Goal: Check status: Check status

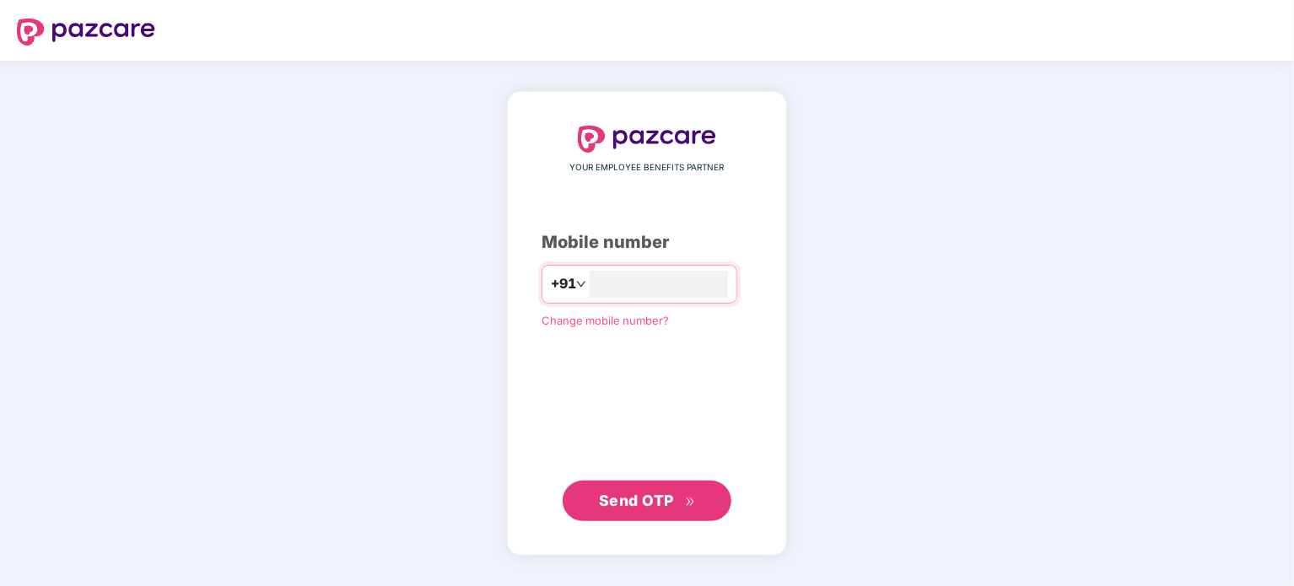
type input "**********"
click at [668, 501] on span "Send OTP" at bounding box center [636, 501] width 75 height 18
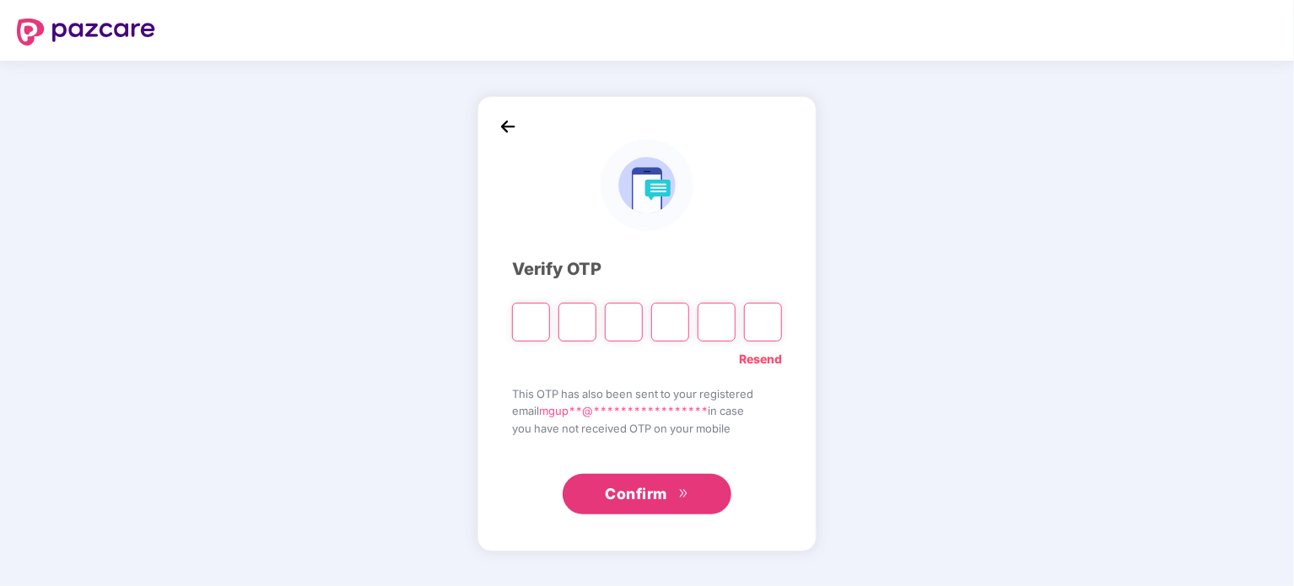
type input "*"
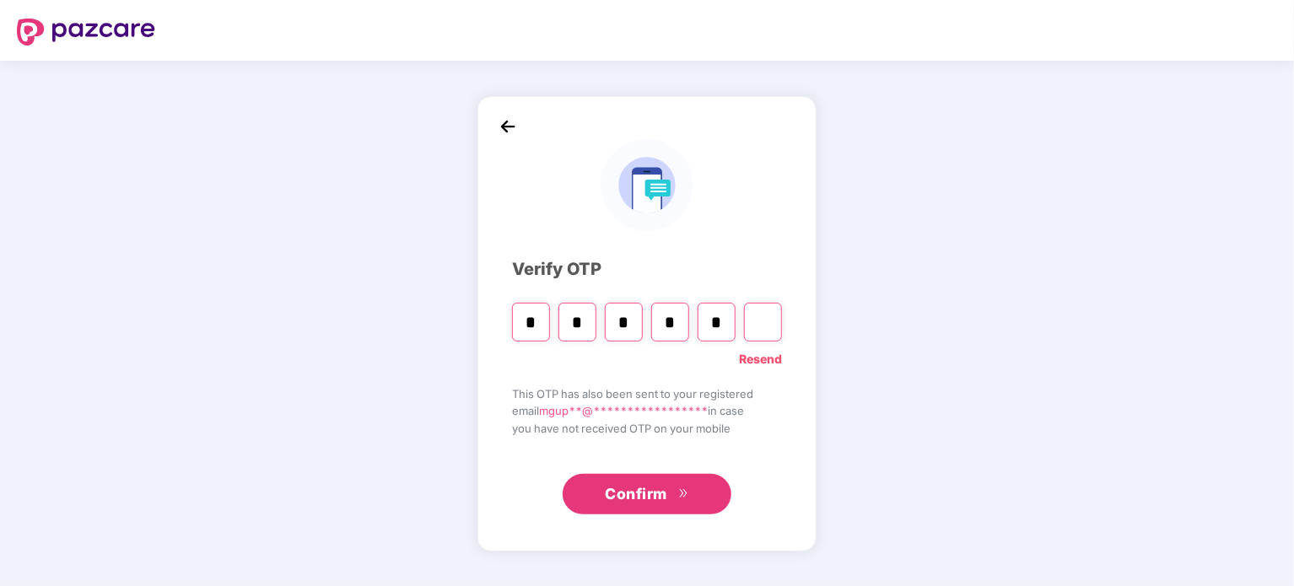
type input "*"
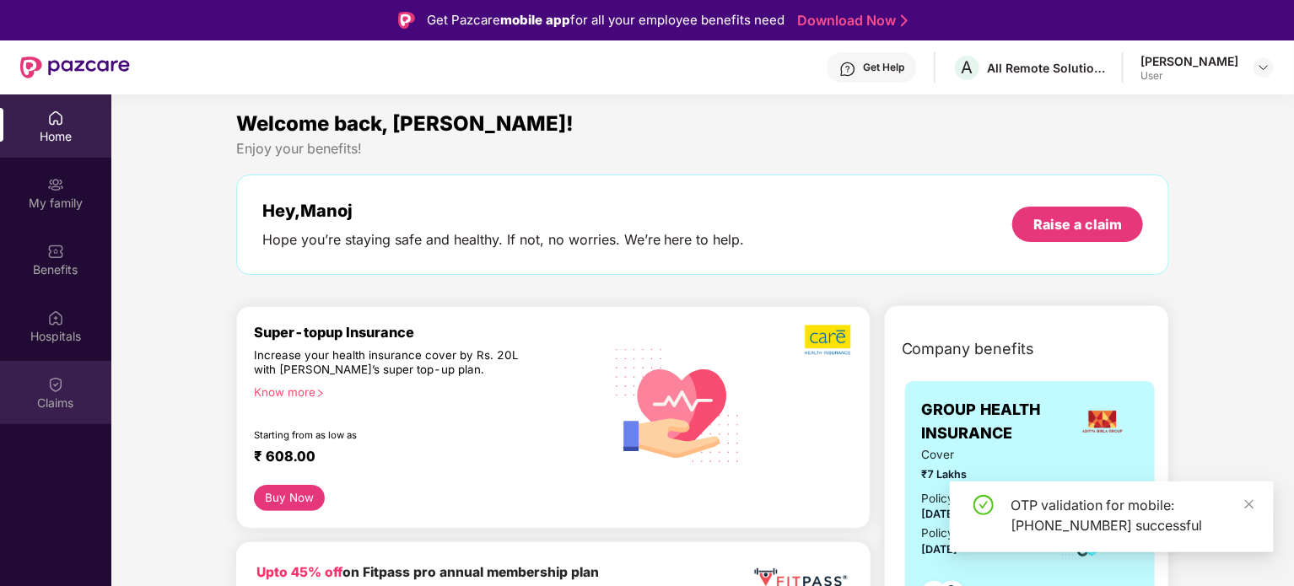
click at [87, 400] on div "Claims" at bounding box center [55, 403] width 111 height 17
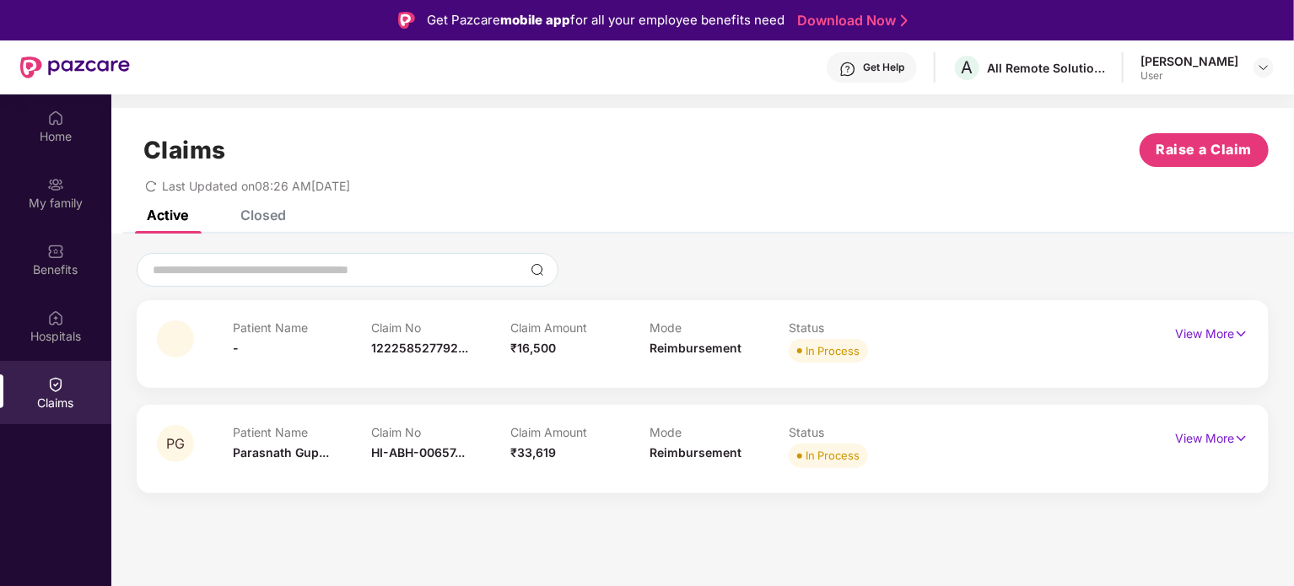
click at [1266, 336] on div "Patient Name - Claim No 122258527792... Claim Amount ₹16,500 Mode Reimbursement…" at bounding box center [703, 344] width 1132 height 88
click at [1235, 336] on img at bounding box center [1241, 334] width 14 height 19
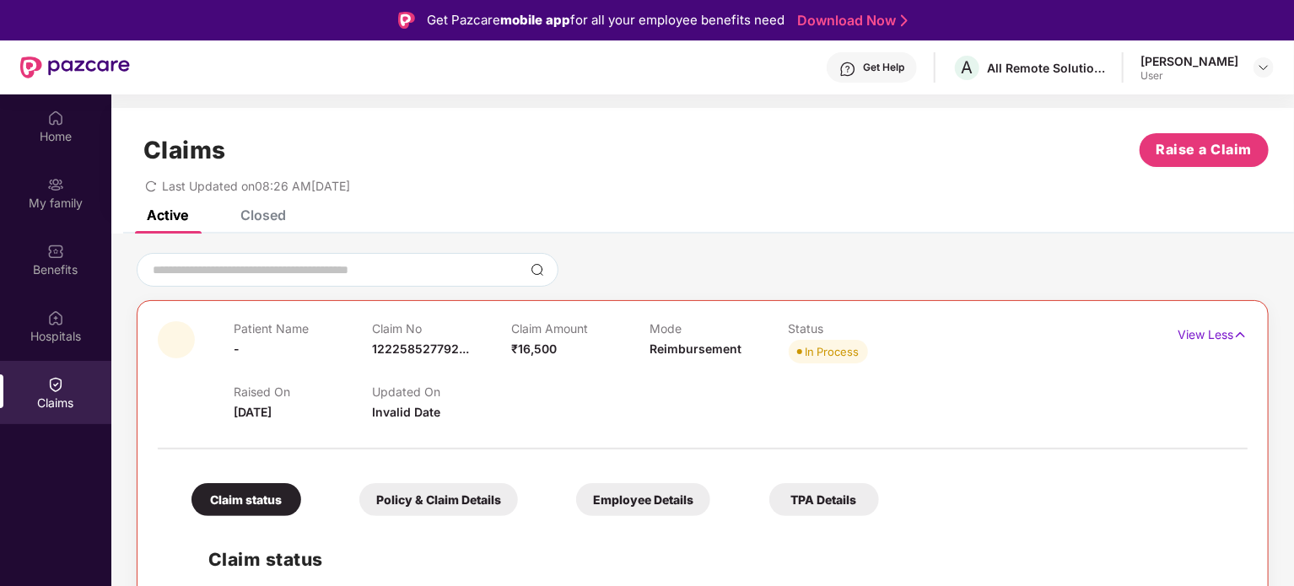
click at [439, 512] on div "Policy & Claim Details" at bounding box center [438, 499] width 159 height 33
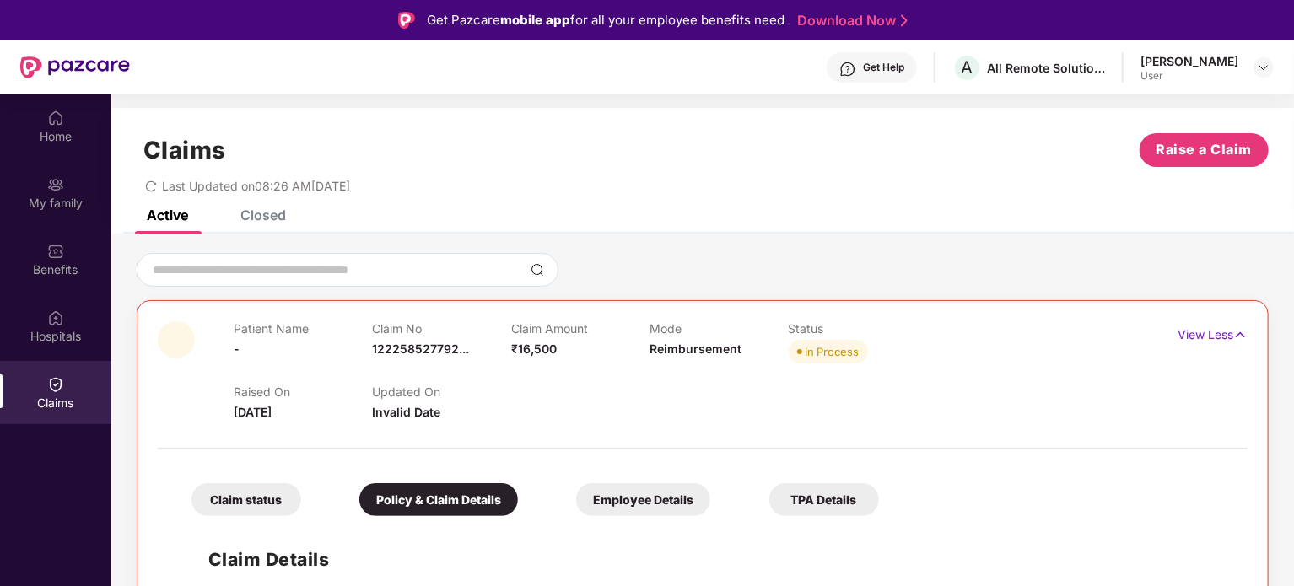
click at [668, 486] on div "Employee Details" at bounding box center [643, 499] width 134 height 33
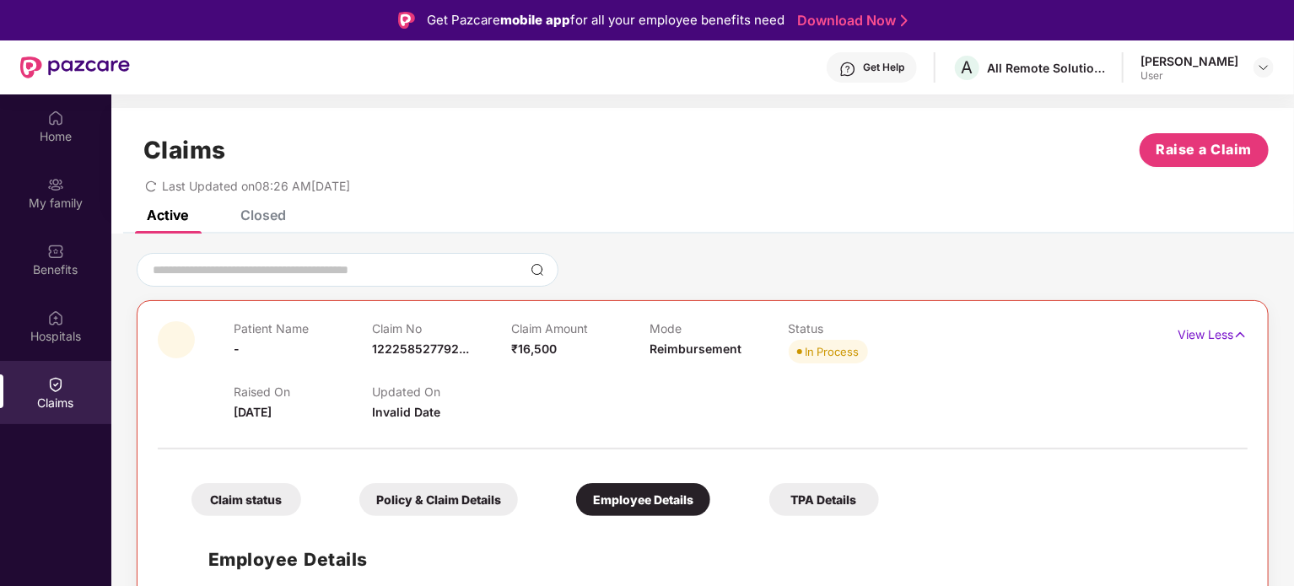
scroll to position [105, 0]
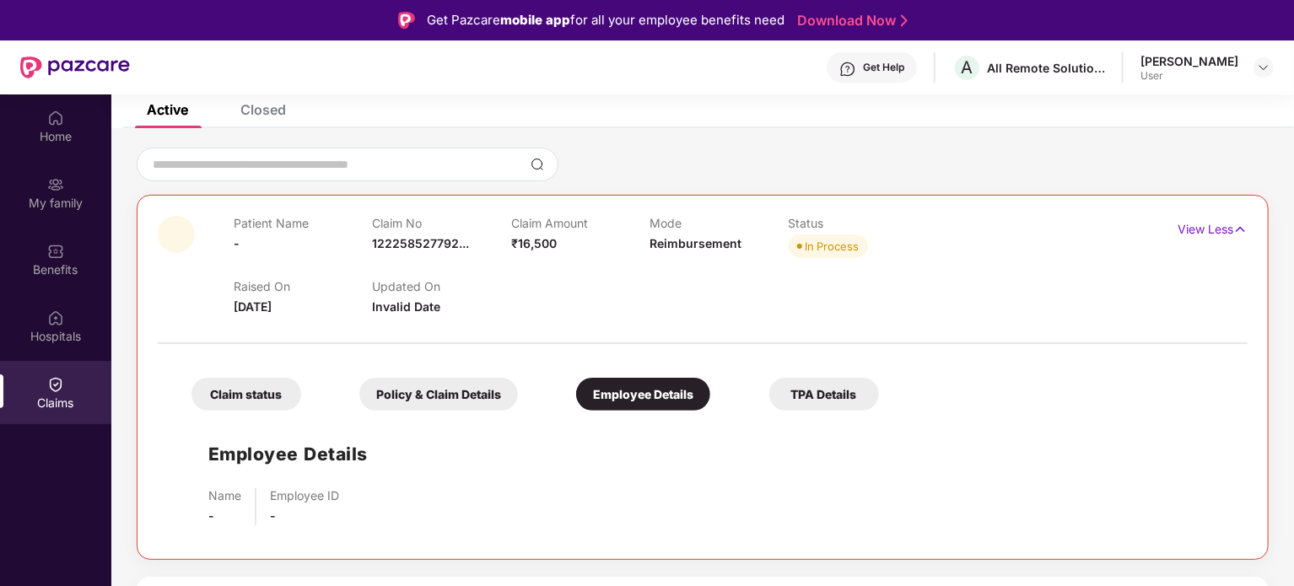
click at [804, 402] on div "TPA Details" at bounding box center [824, 394] width 110 height 33
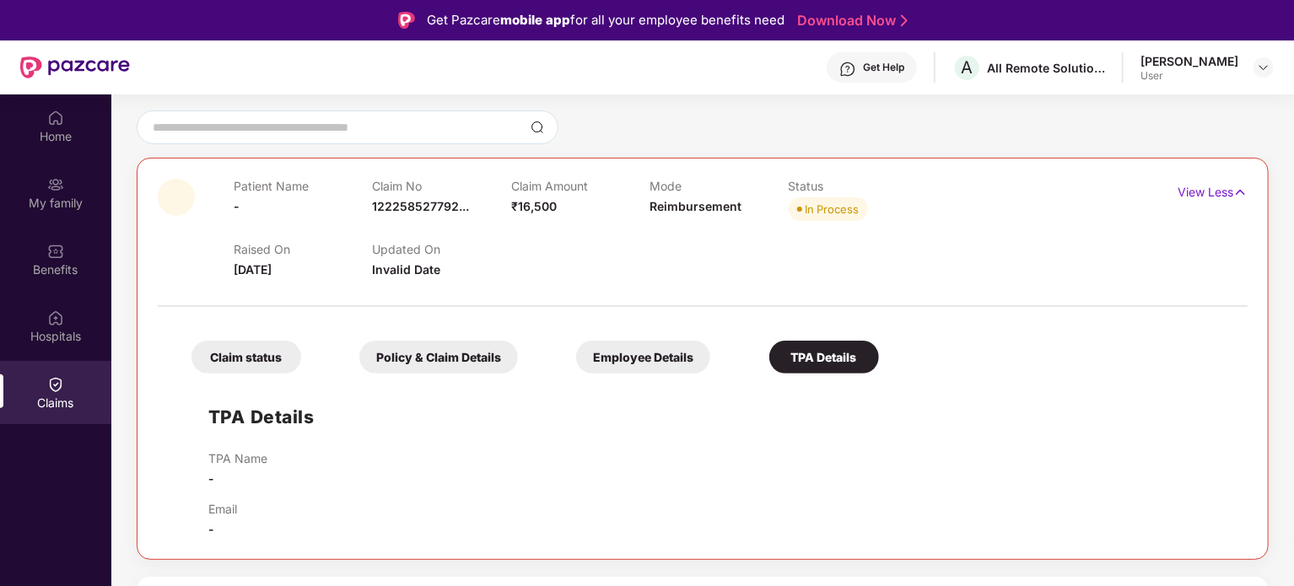
scroll to position [0, 0]
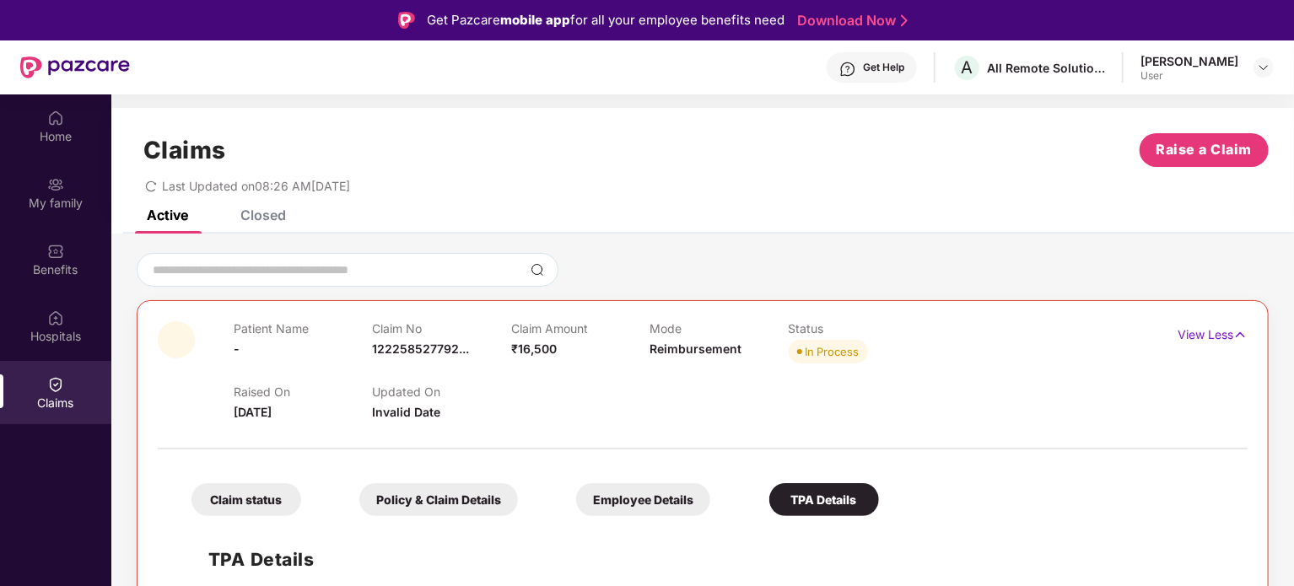
click at [278, 207] on div "Claims Raise a Claim Last Updated on 08:26 AM, 12 Sep 2025" at bounding box center [702, 159] width 1183 height 102
click at [273, 230] on div "Closed" at bounding box center [250, 215] width 71 height 37
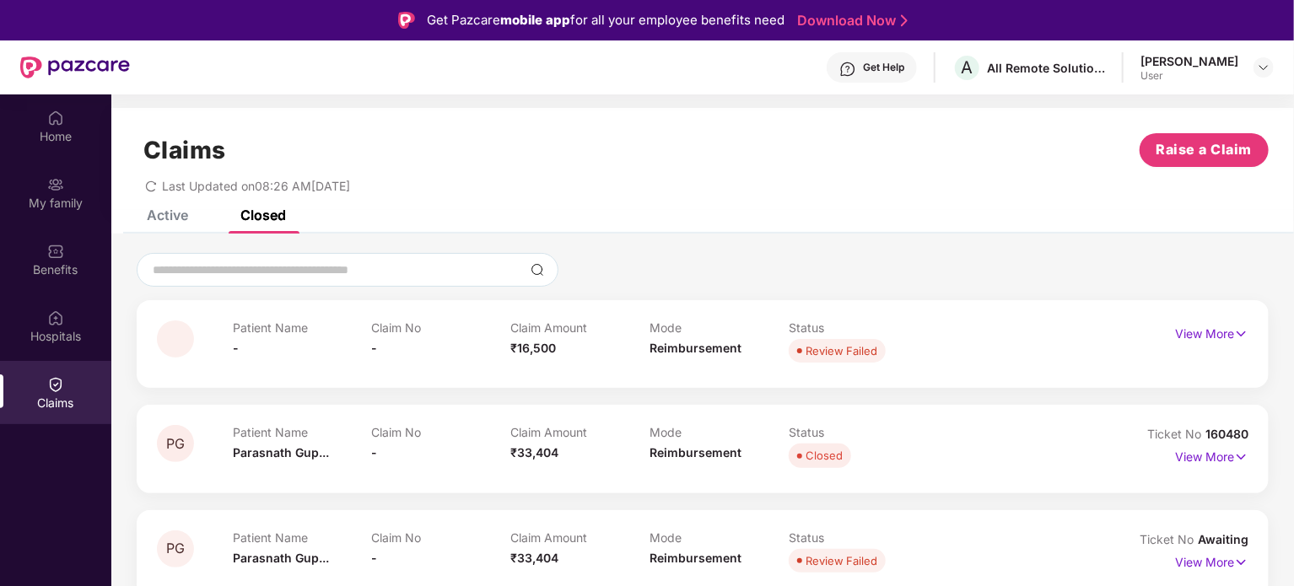
scroll to position [94, 0]
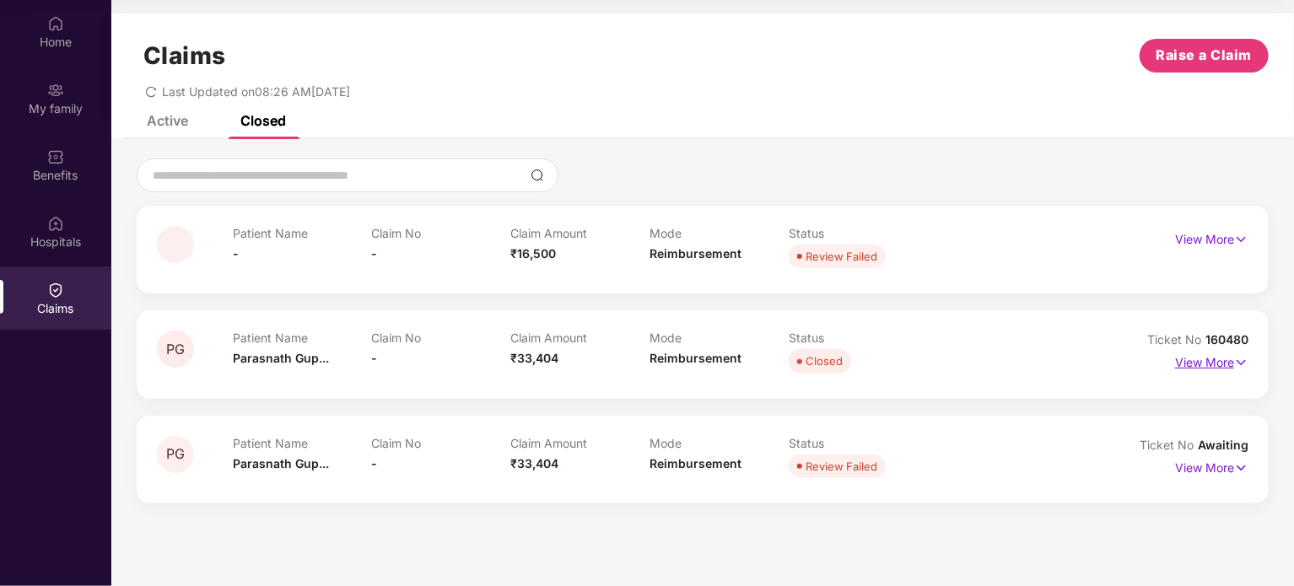
click at [1226, 367] on p "View More" at bounding box center [1211, 360] width 73 height 23
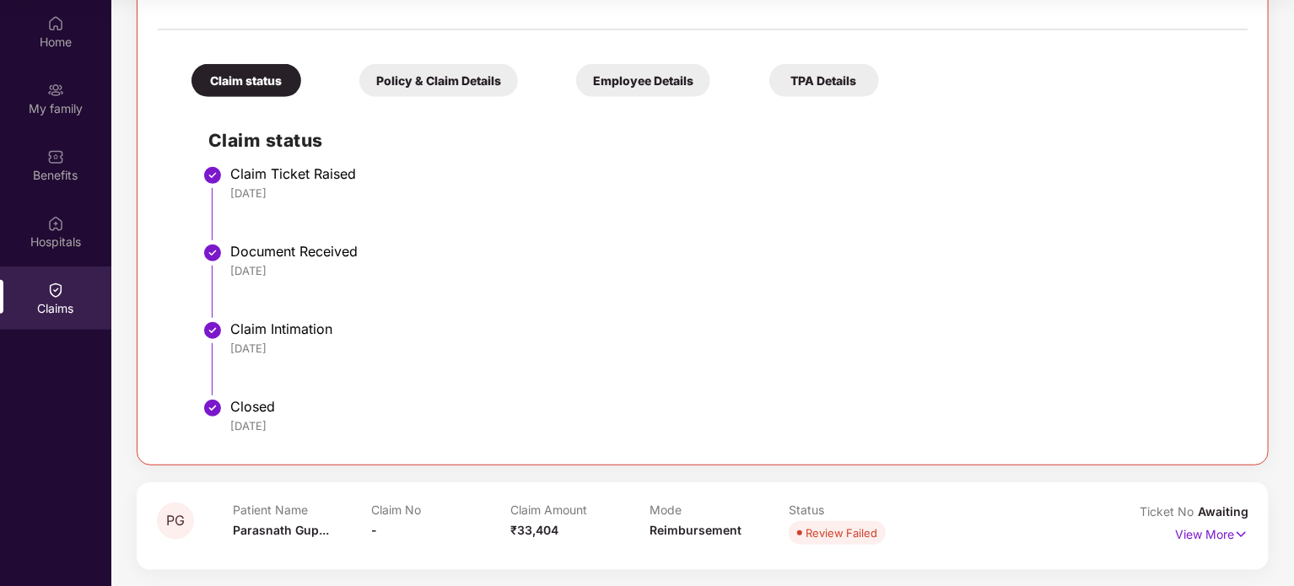
scroll to position [0, 0]
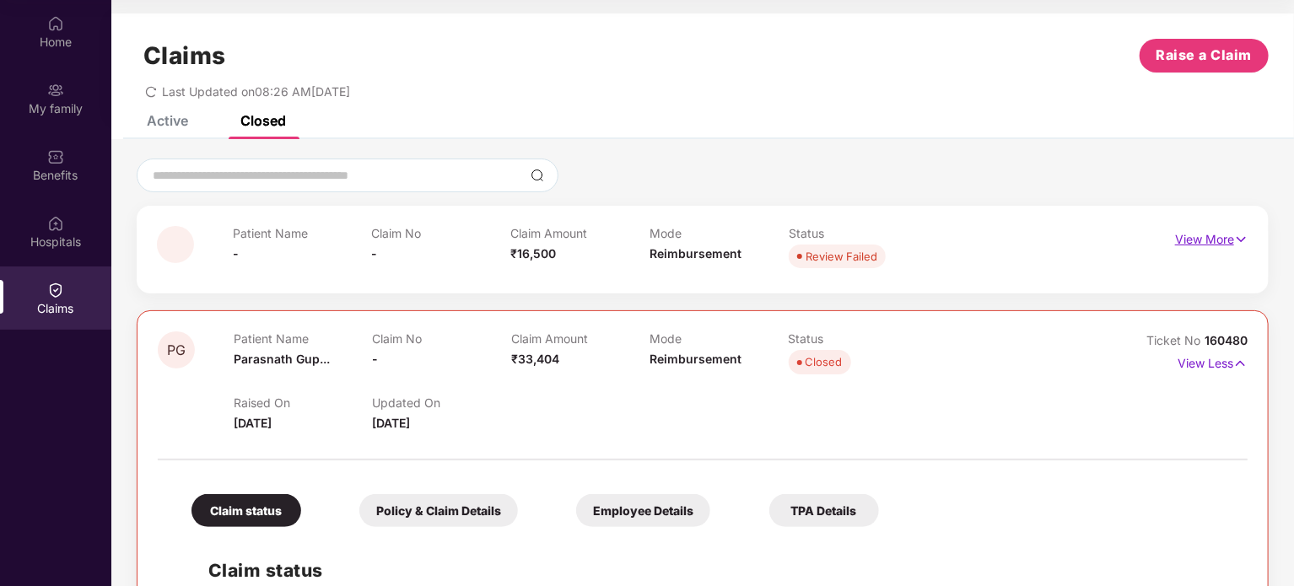
click at [1216, 245] on p "View More" at bounding box center [1211, 237] width 73 height 23
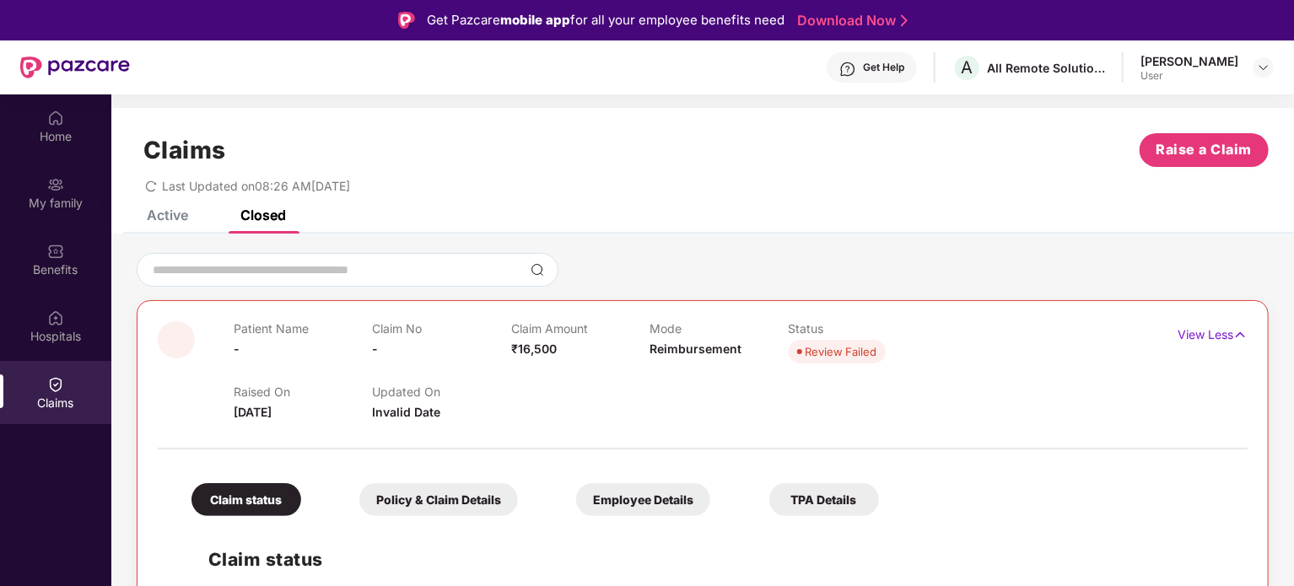
click at [172, 214] on div "Active" at bounding box center [167, 215] width 41 height 17
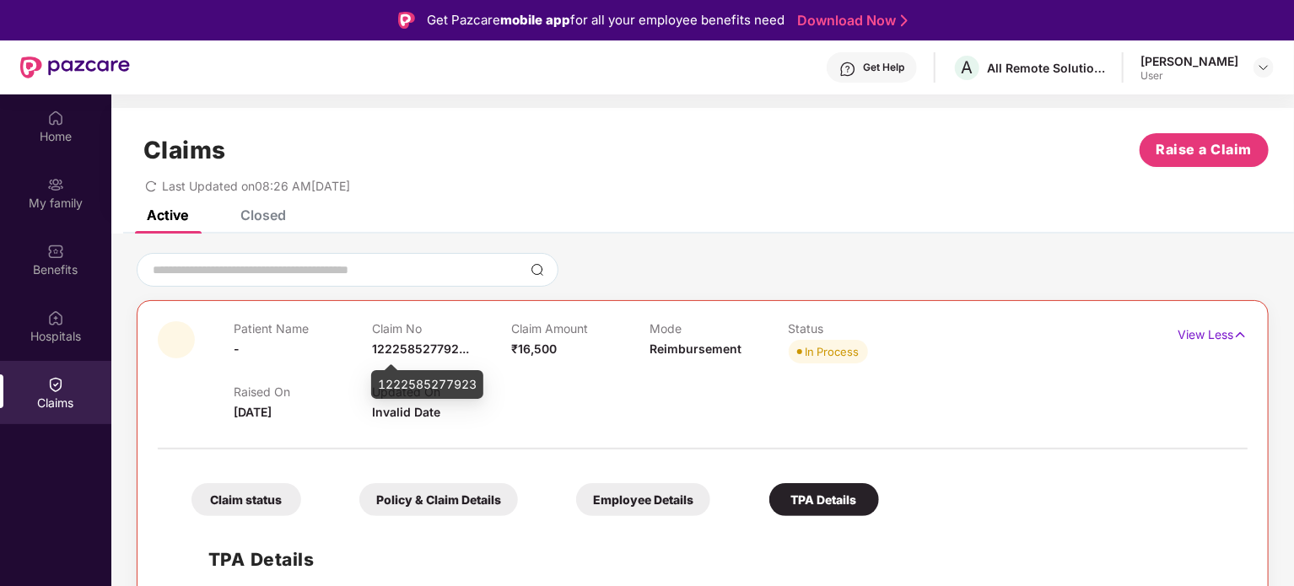
click at [422, 347] on span "122258527792..." at bounding box center [420, 349] width 97 height 14
copy span "122258527792..."
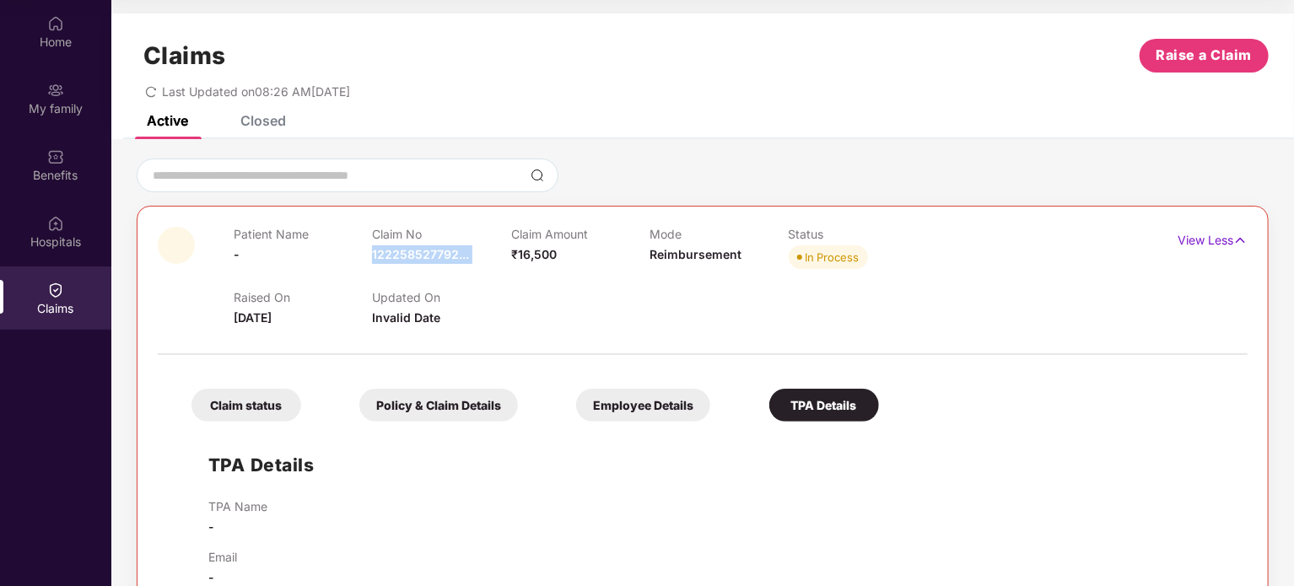
click at [452, 266] on div "Claim No 122258527792..." at bounding box center [441, 250] width 138 height 46
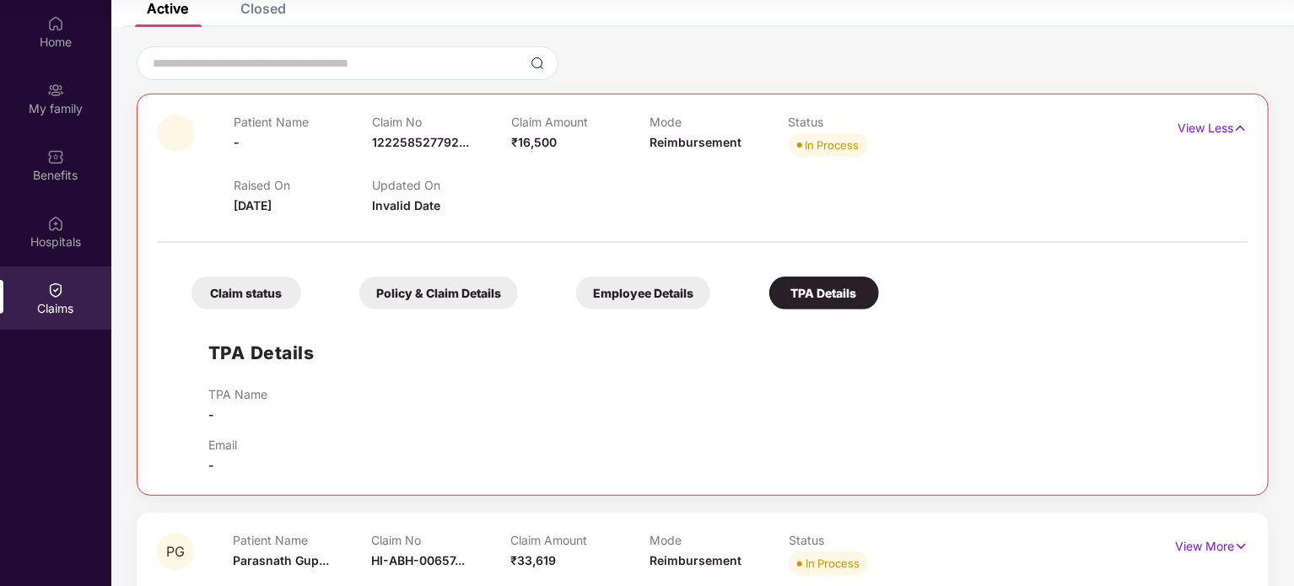
scroll to position [143, 0]
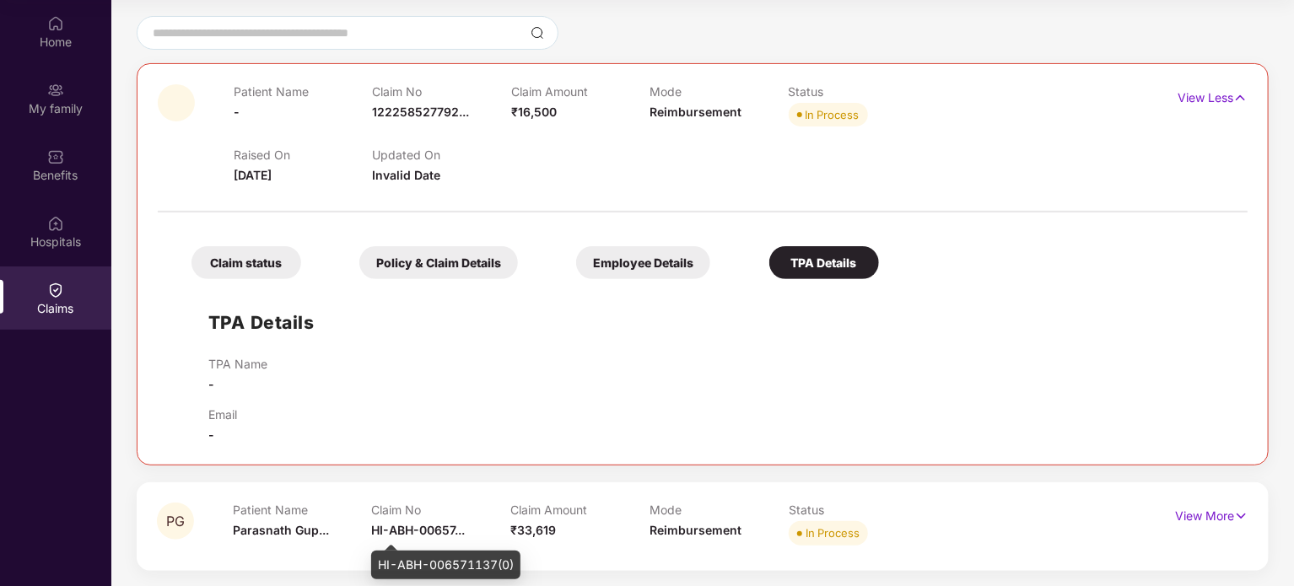
click at [402, 562] on div "HI-ABH-006571137(0)" at bounding box center [445, 565] width 149 height 29
copy div "HI-ABH-006571137(0)"
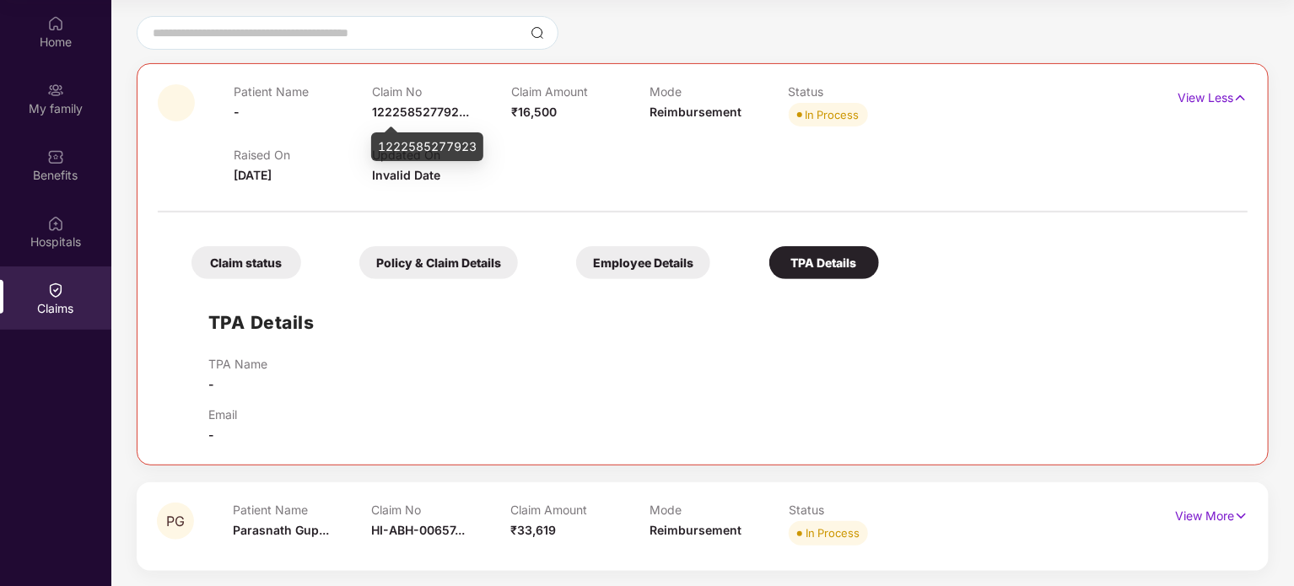
click at [402, 154] on div "1222585277923" at bounding box center [427, 146] width 112 height 29
copy div "1222585277923"
